Goal: Task Accomplishment & Management: Manage account settings

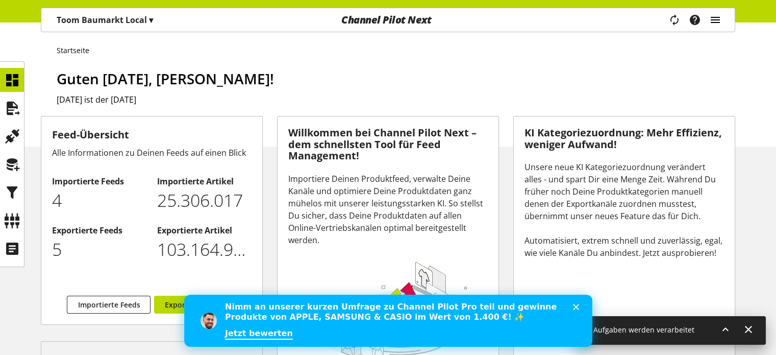
click at [720, 20] on icon "main navigation" at bounding box center [715, 20] width 12 height 18
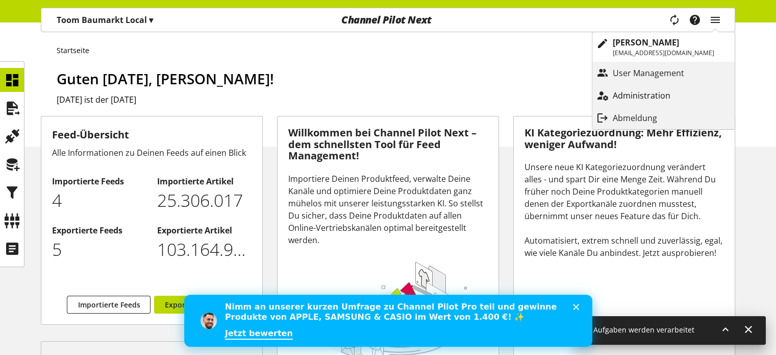
click at [670, 97] on p "Administration" at bounding box center [652, 95] width 78 height 12
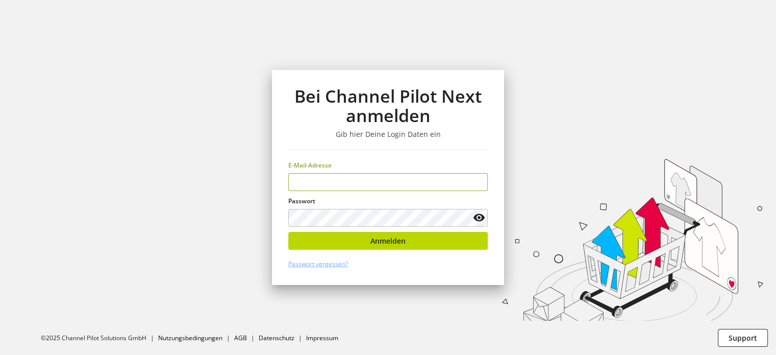
click at [418, 189] on input "email" at bounding box center [388, 182] width 200 height 18
type input "**********"
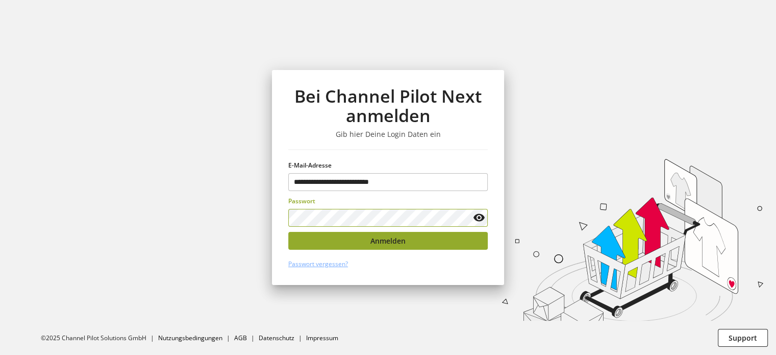
click at [423, 243] on button "Anmelden" at bounding box center [388, 241] width 200 height 18
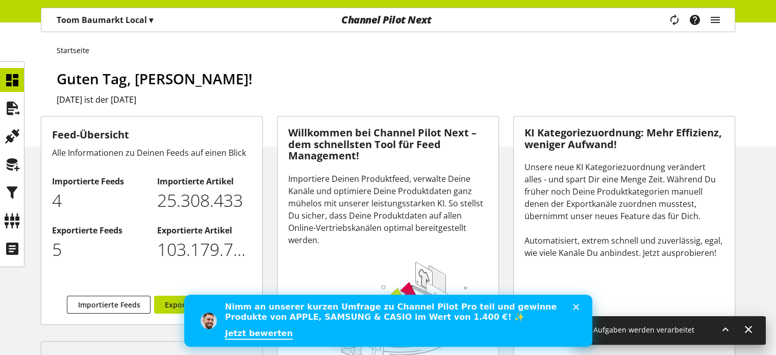
click at [722, 29] on div "Task-Manager Hilfe-Center [PERSON_NAME] [EMAIL_ADDRESS][DOMAIN_NAME] User Manag…" at bounding box center [699, 19] width 72 height 23
click at [717, 23] on icon "main navigation" at bounding box center [715, 20] width 12 height 18
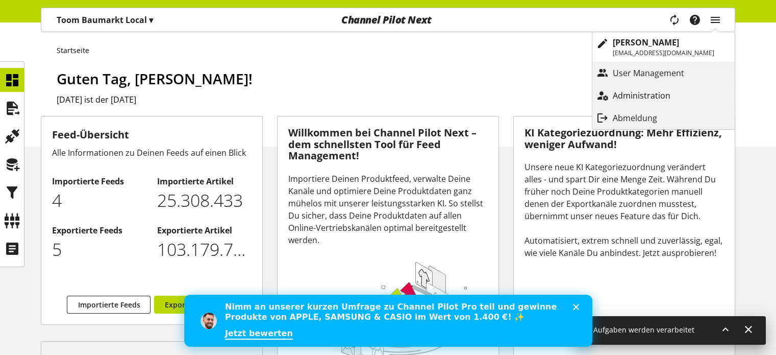
click at [658, 91] on p "Administration" at bounding box center [652, 95] width 78 height 12
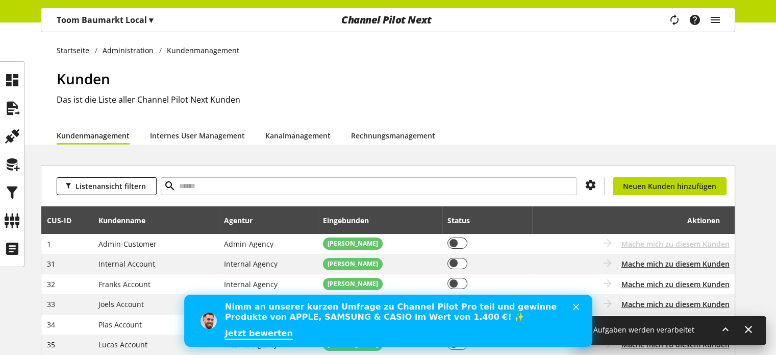
click at [486, 176] on div "Listenansicht filtern Du hast nicht die Berechtigung, einen neuen Kunden anzule…" at bounding box center [388, 185] width 694 height 41
click at [472, 183] on input "text" at bounding box center [369, 186] width 416 height 18
type input "*****"
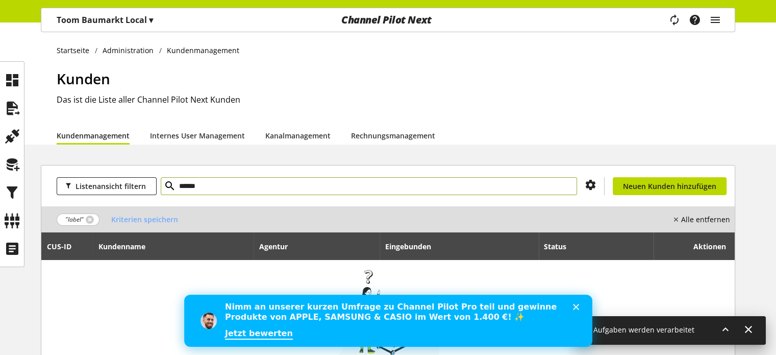
type input "******"
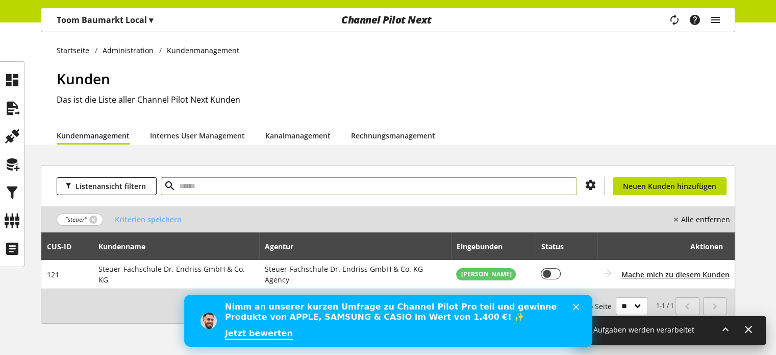
scroll to position [18, 0]
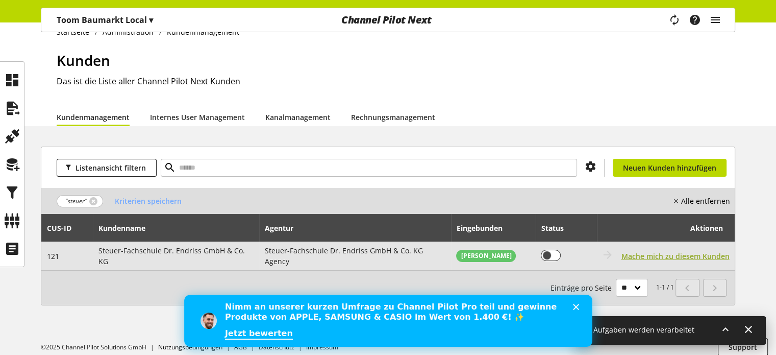
click at [636, 251] on span "Mache mich zu diesem Kunden" at bounding box center [676, 256] width 108 height 11
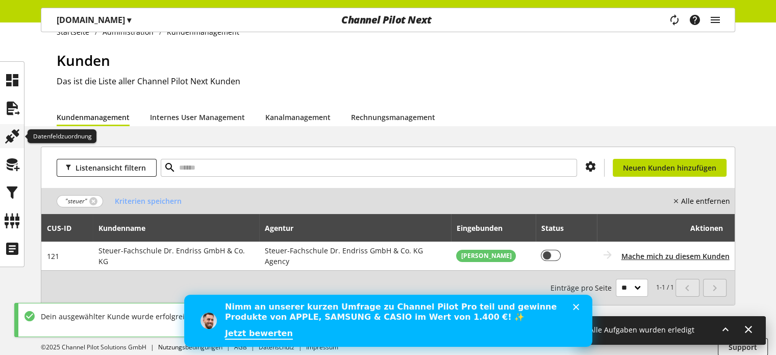
click at [13, 131] on icon at bounding box center [12, 136] width 16 height 20
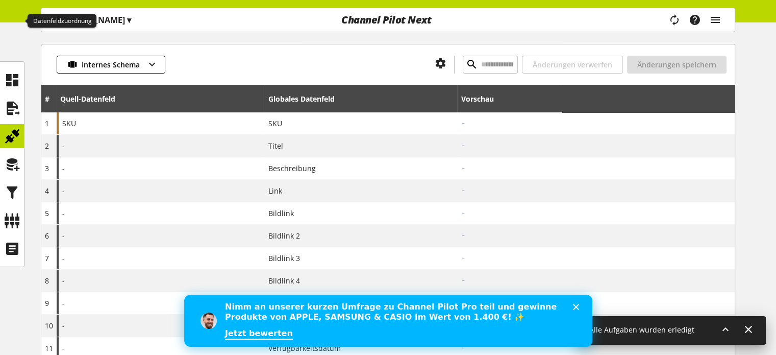
scroll to position [118, 0]
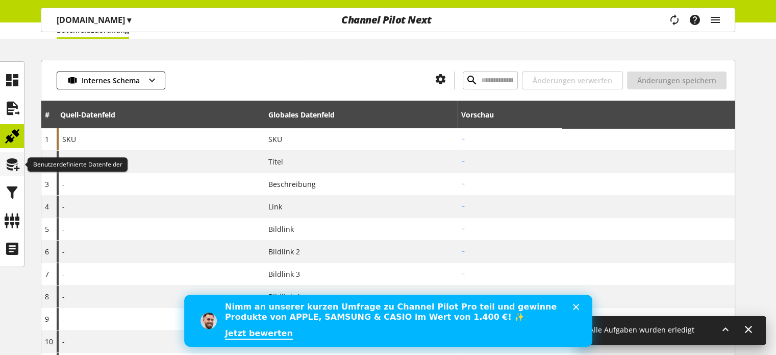
click at [10, 162] on icon at bounding box center [12, 164] width 16 height 20
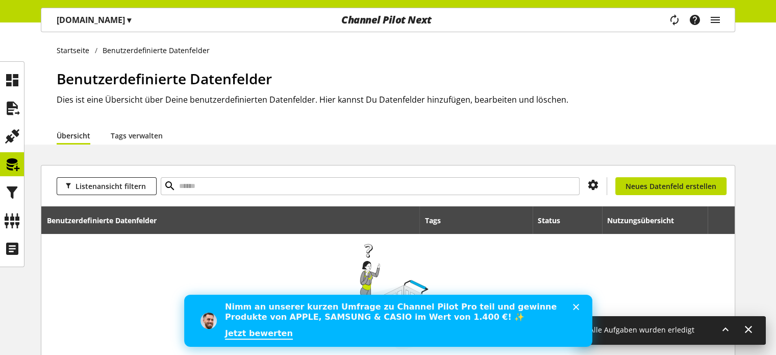
click at [127, 15] on span "▾" at bounding box center [129, 19] width 4 height 11
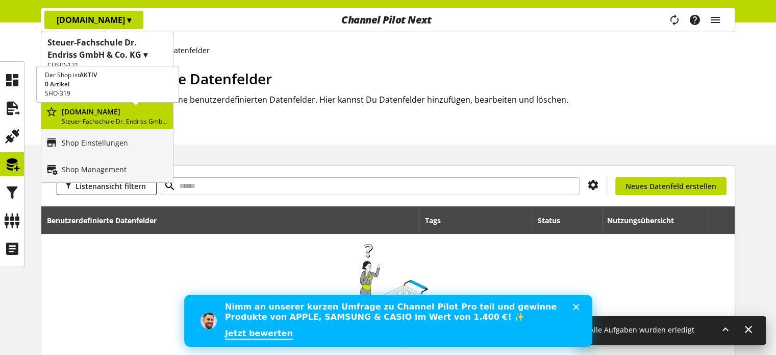
click at [102, 110] on p "[DOMAIN_NAME]" at bounding box center [115, 111] width 107 height 11
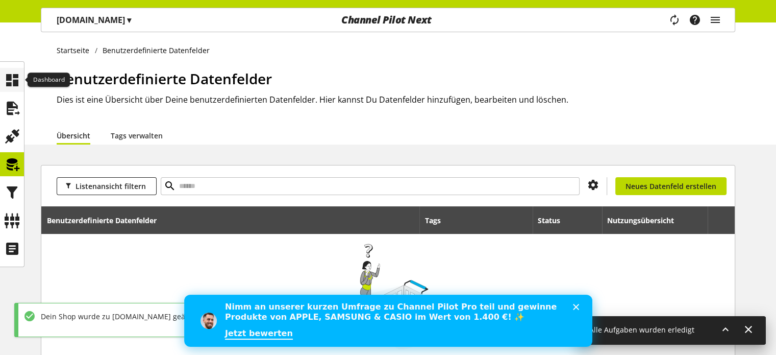
click at [13, 79] on icon at bounding box center [12, 80] width 16 height 20
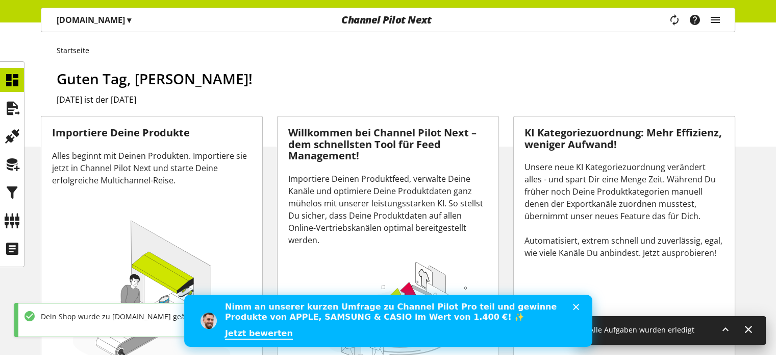
click at [15, 122] on ul at bounding box center [12, 164] width 24 height 192
click at [17, 119] on div at bounding box center [12, 108] width 24 height 24
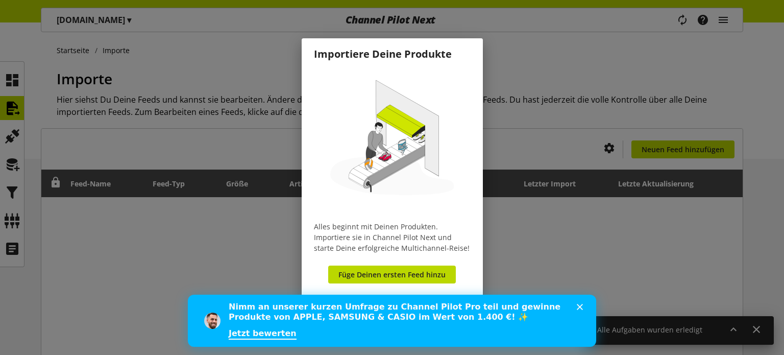
click at [583, 305] on div "Schließen" at bounding box center [582, 307] width 10 height 6
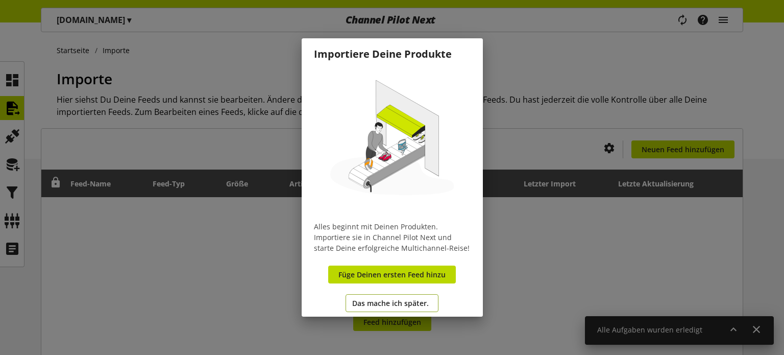
click at [384, 308] on span "Das mache ich später." at bounding box center [390, 303] width 77 height 11
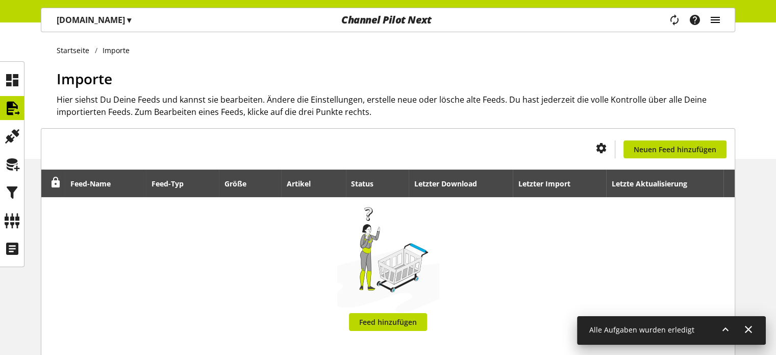
click at [713, 22] on icon "main navigation" at bounding box center [715, 20] width 12 height 18
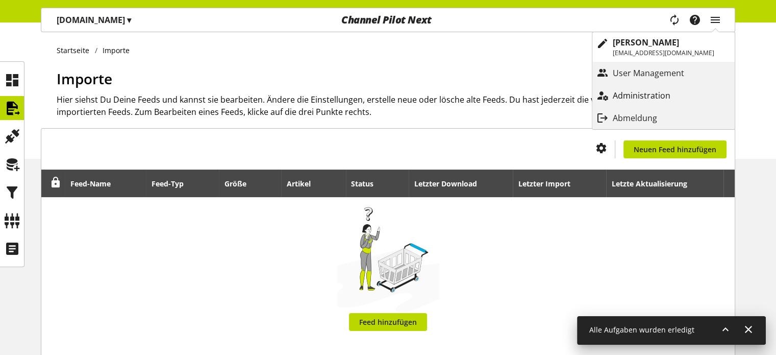
click at [646, 93] on p "Administration" at bounding box center [652, 95] width 78 height 12
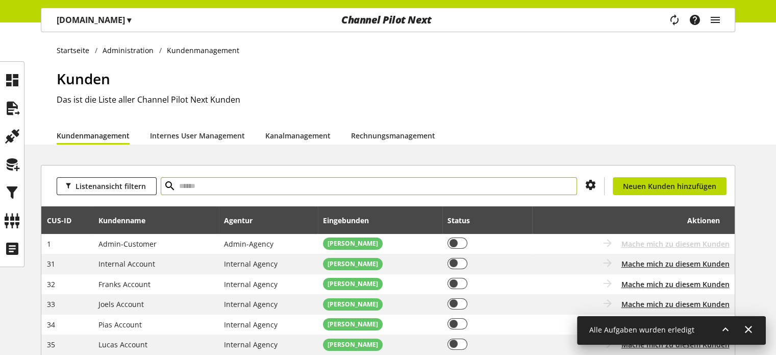
click at [469, 181] on input "text" at bounding box center [369, 186] width 416 height 18
type input "*****"
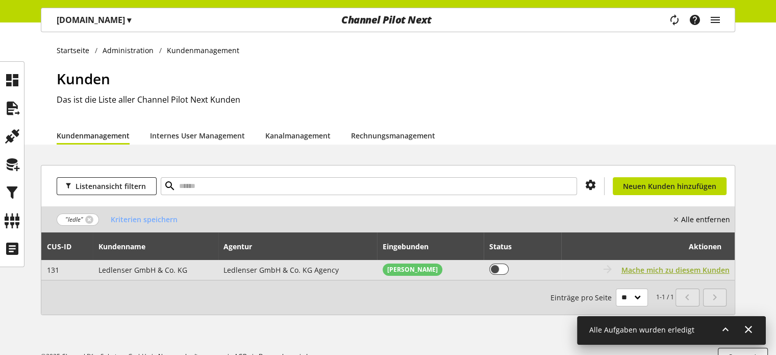
click at [656, 265] on span "Mache mich zu diesem Kunden" at bounding box center [676, 269] width 108 height 11
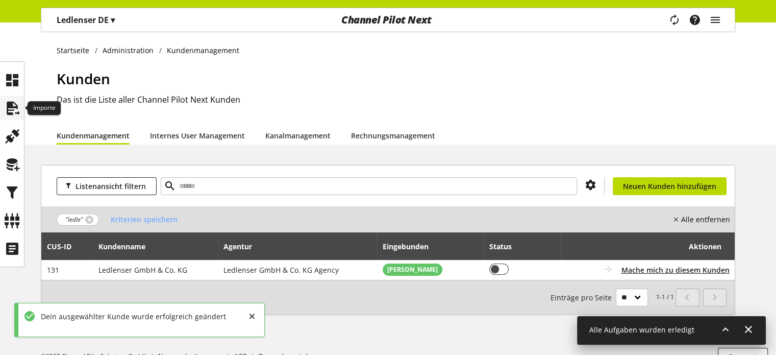
click at [12, 99] on icon at bounding box center [12, 108] width 16 height 20
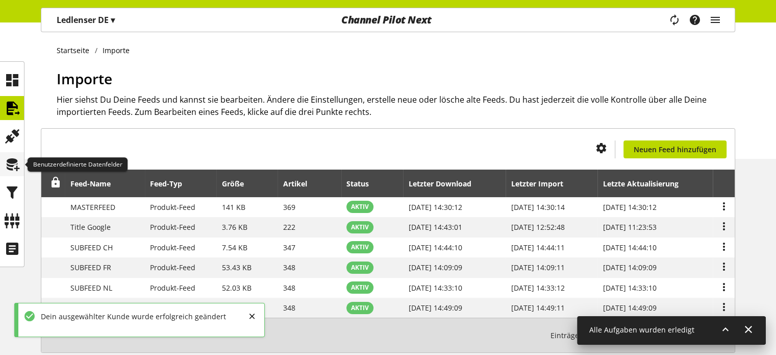
click at [17, 156] on icon at bounding box center [12, 164] width 16 height 20
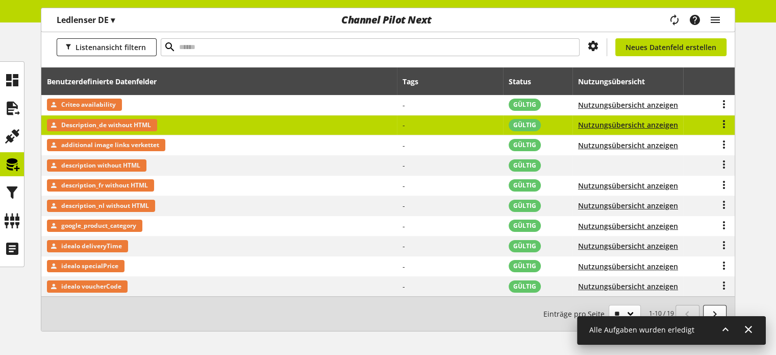
scroll to position [140, 0]
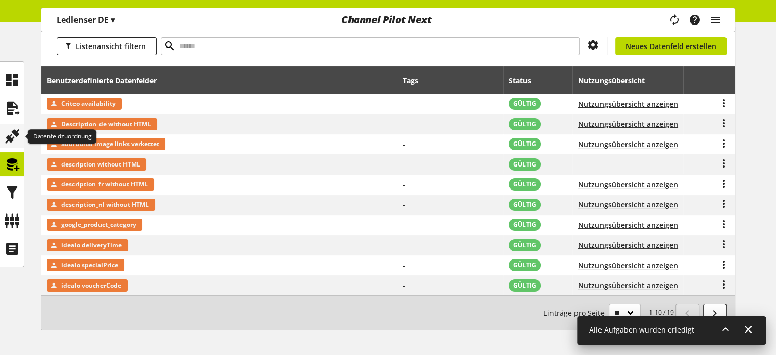
click at [19, 140] on icon at bounding box center [12, 136] width 16 height 20
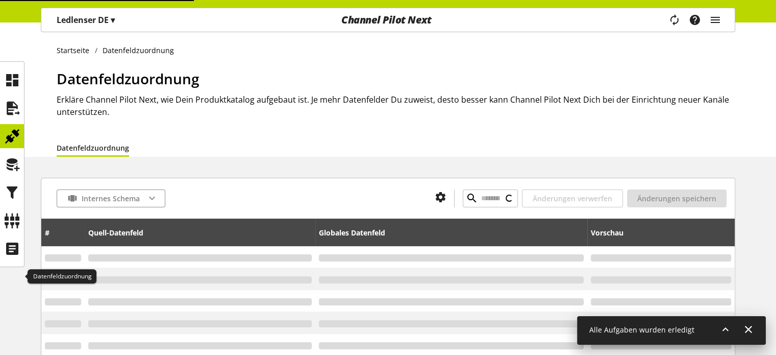
type input "******"
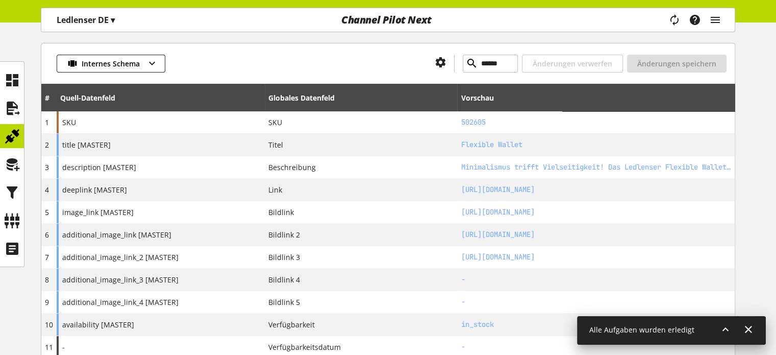
scroll to position [137, 0]
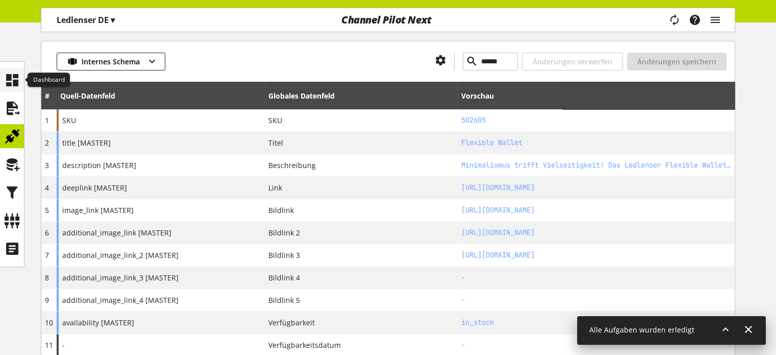
click at [6, 85] on icon at bounding box center [12, 80] width 16 height 20
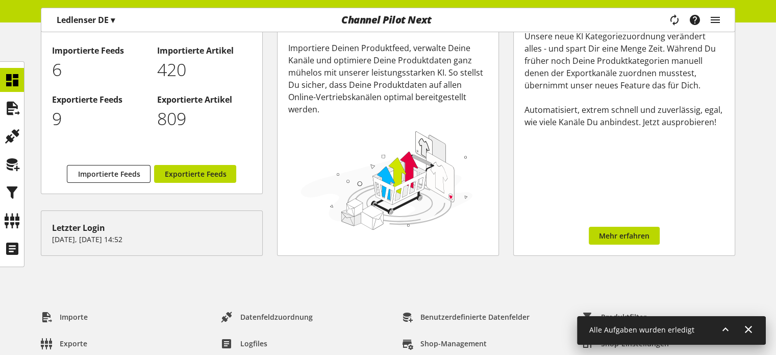
scroll to position [102, 0]
